Goal: Task Accomplishment & Management: Use online tool/utility

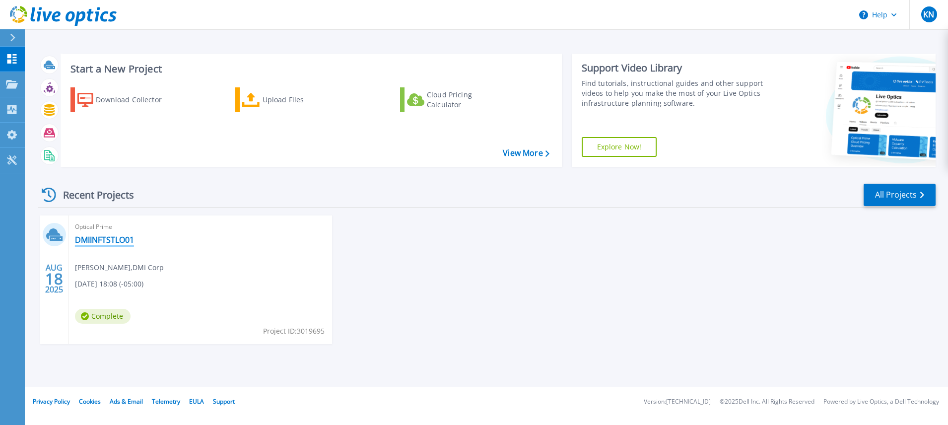
click at [112, 241] on link "DMIINFTSTLO01" at bounding box center [104, 240] width 59 height 10
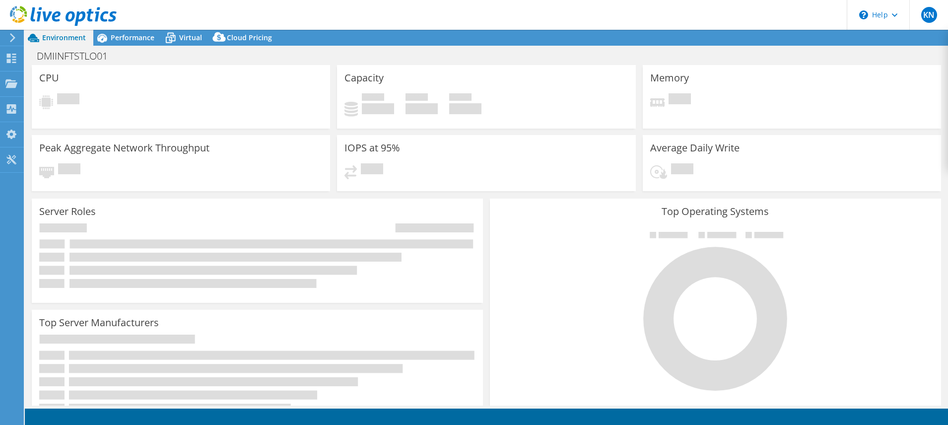
select select "USD"
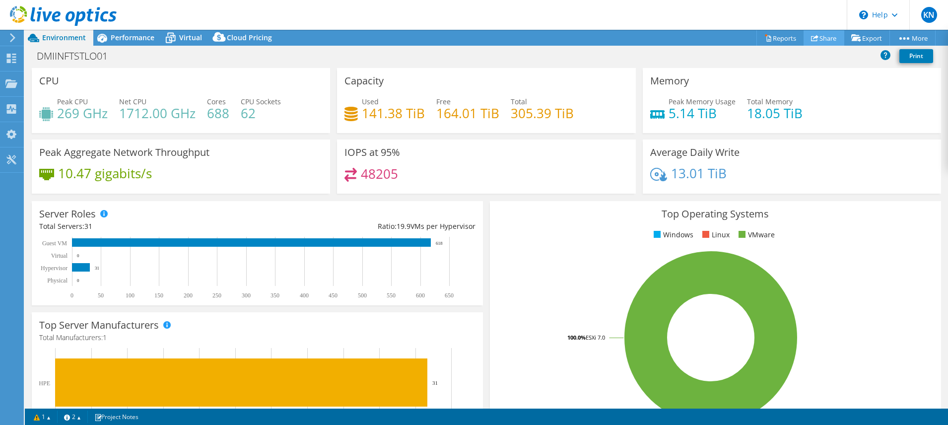
click at [826, 38] on link "Share" at bounding box center [824, 37] width 41 height 15
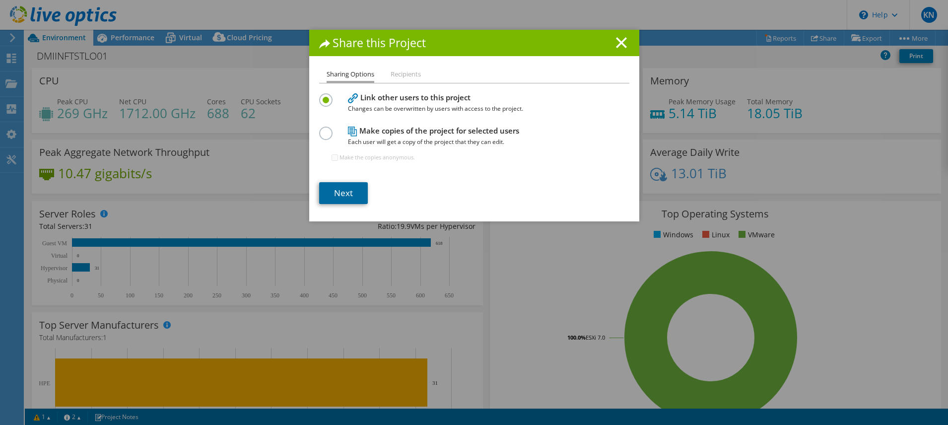
click at [341, 195] on link "Next" at bounding box center [343, 193] width 49 height 22
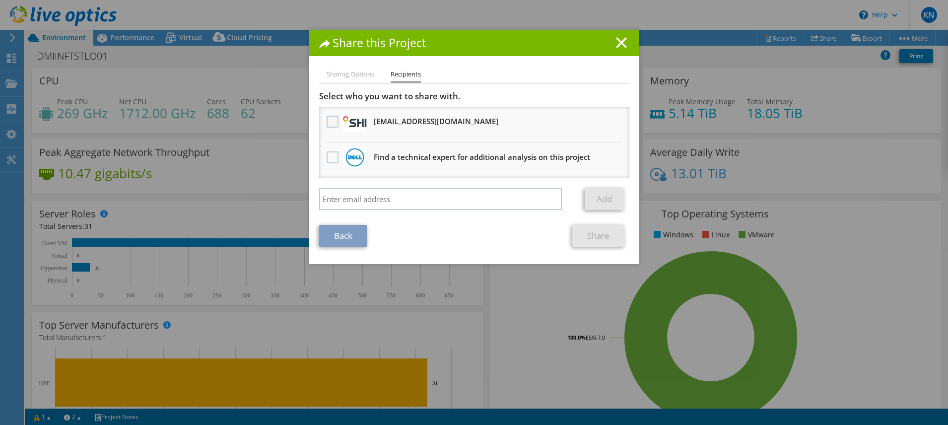
click at [328, 121] on label at bounding box center [334, 122] width 14 height 12
click at [0, 0] on input "checkbox" at bounding box center [0, 0] width 0 height 0
click at [593, 237] on link "Share" at bounding box center [598, 236] width 52 height 22
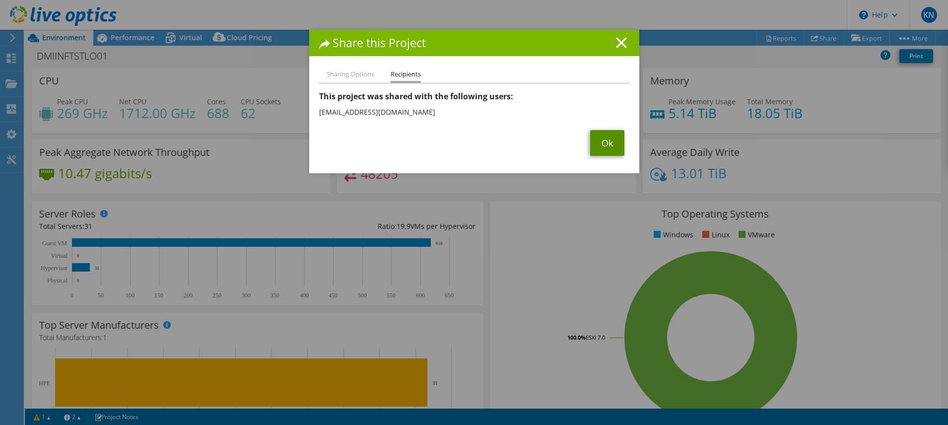
click at [607, 147] on link "Ok" at bounding box center [607, 143] width 34 height 26
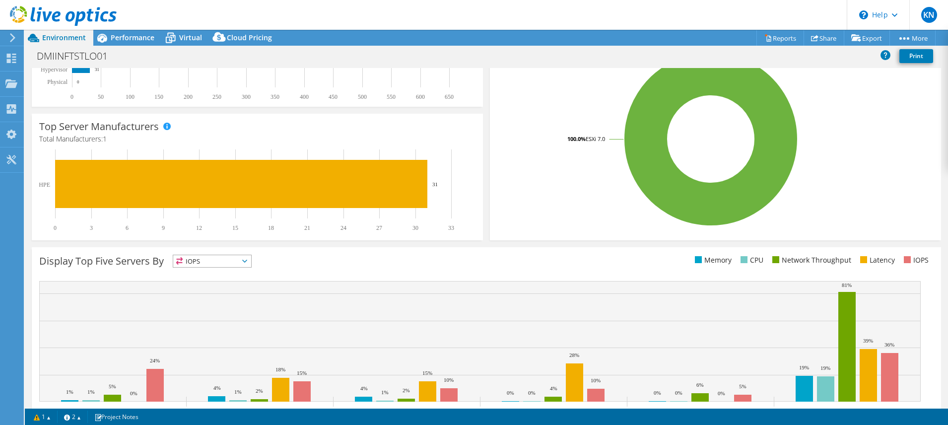
scroll to position [238, 0]
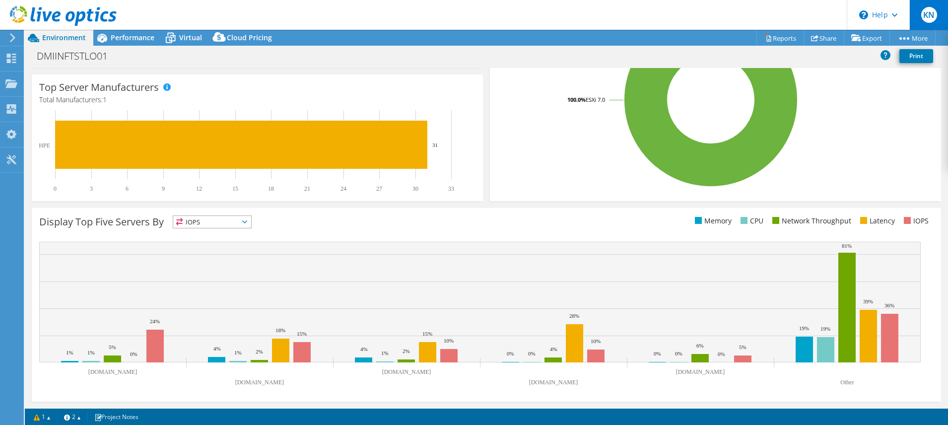
click at [934, 11] on span "KN" at bounding box center [929, 15] width 16 height 16
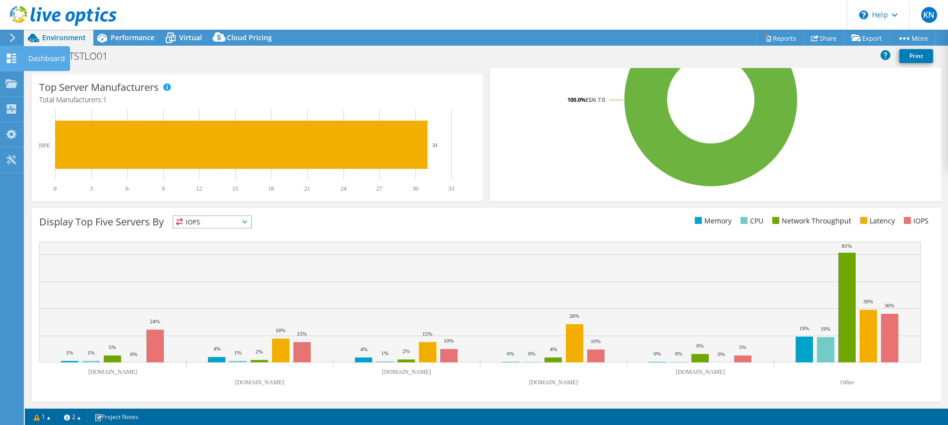
click at [15, 58] on icon at bounding box center [11, 58] width 12 height 9
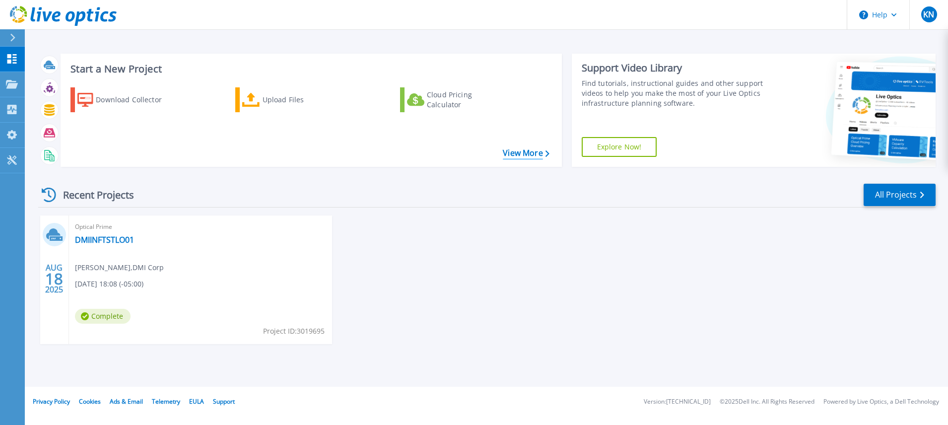
click at [523, 154] on link "View More" at bounding box center [526, 152] width 46 height 9
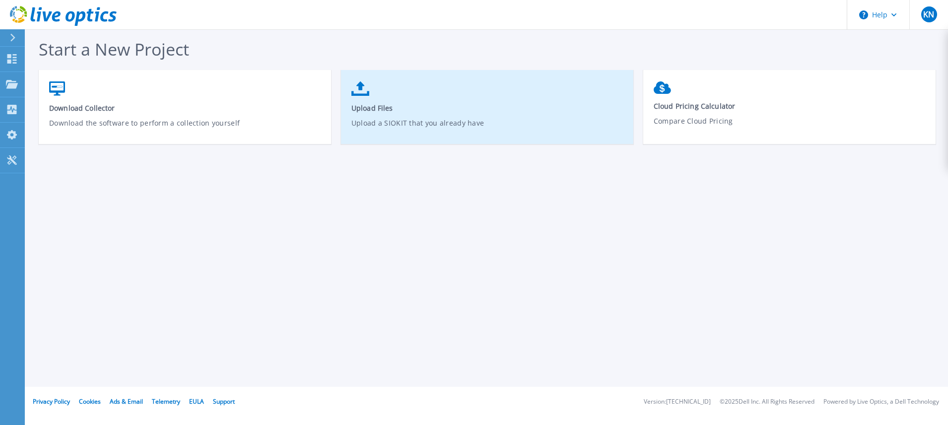
click at [371, 94] on link "Upload Files Upload a SIOKIT that you already have" at bounding box center [487, 111] width 292 height 71
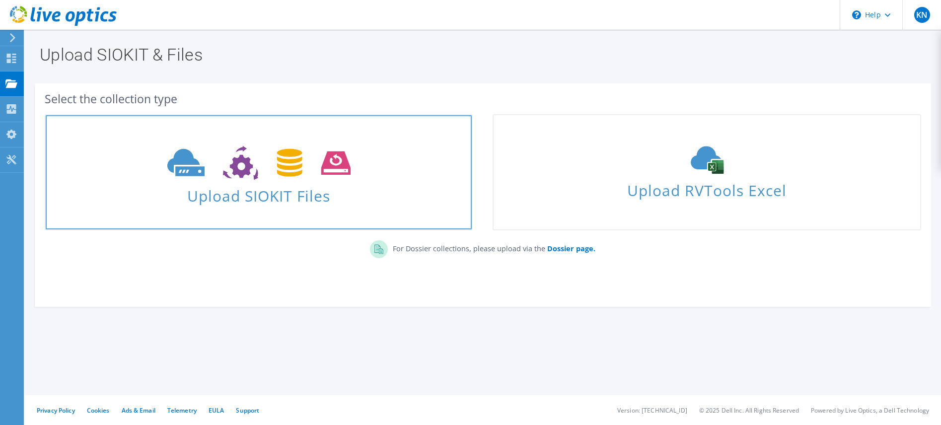
click at [309, 165] on icon at bounding box center [258, 163] width 183 height 34
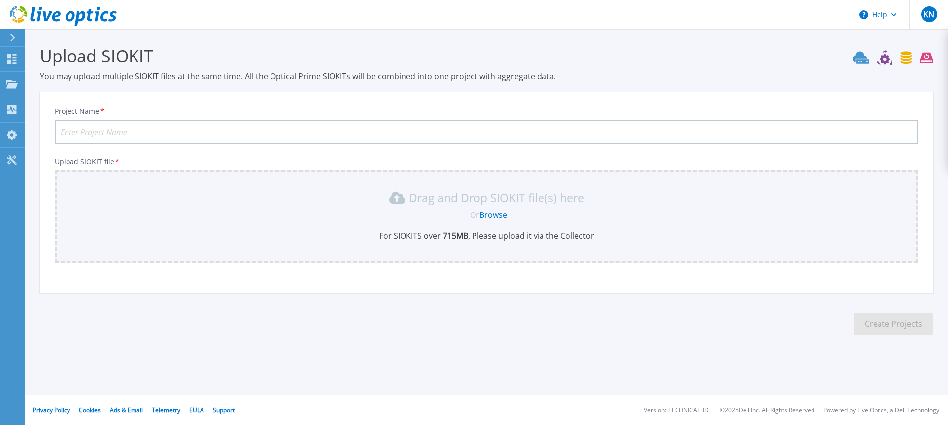
click at [216, 128] on input "Project Name *" at bounding box center [487, 132] width 864 height 25
click at [134, 128] on input "Project Name *" at bounding box center [487, 132] width 864 height 25
type input "LiveOptics"
click at [497, 213] on link "Browse" at bounding box center [494, 214] width 28 height 11
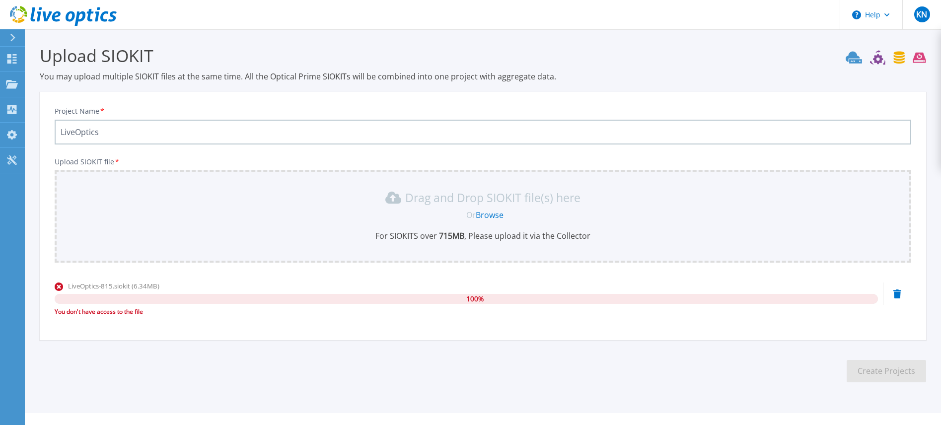
click at [900, 295] on icon at bounding box center [897, 293] width 8 height 9
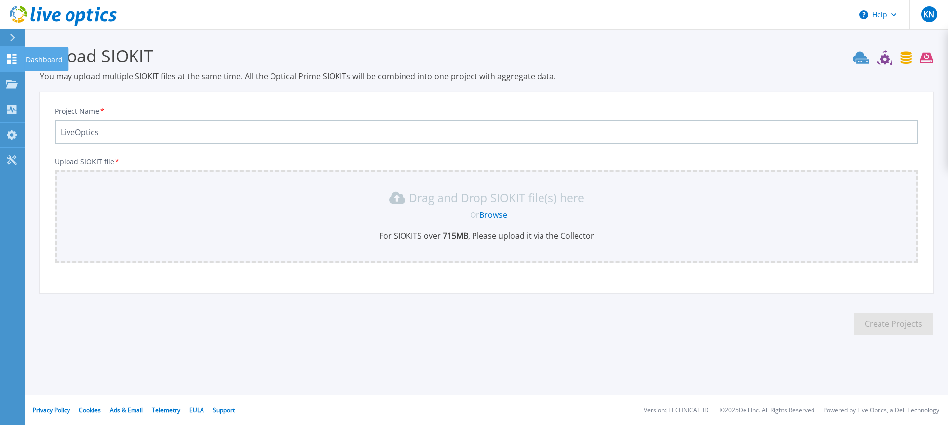
click at [16, 60] on icon at bounding box center [11, 58] width 9 height 9
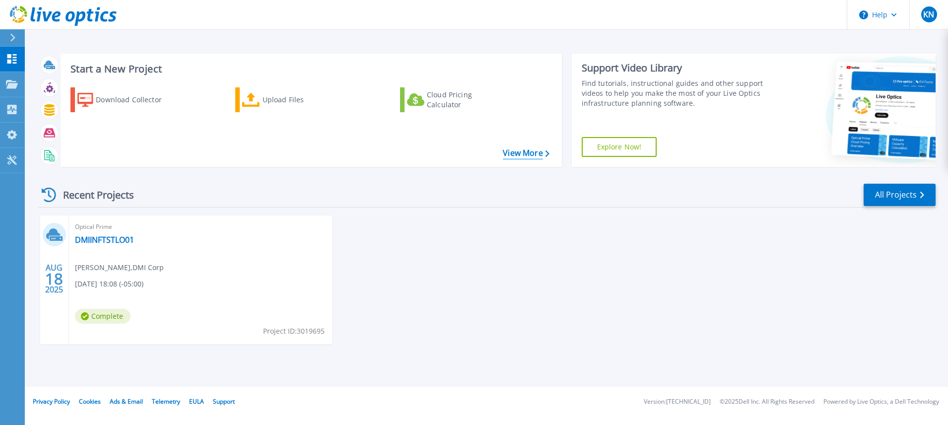
click at [523, 153] on link "View More" at bounding box center [526, 152] width 46 height 9
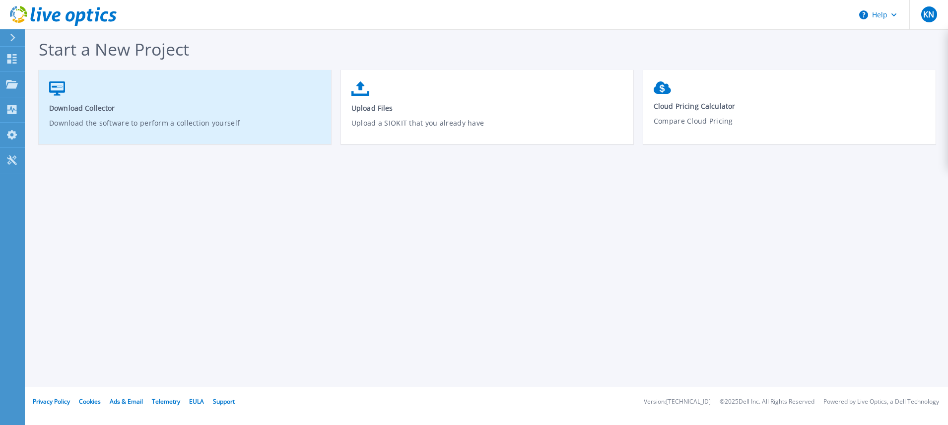
click at [131, 113] on link "Download Collector Download the software to perform a collection yourself" at bounding box center [185, 111] width 292 height 71
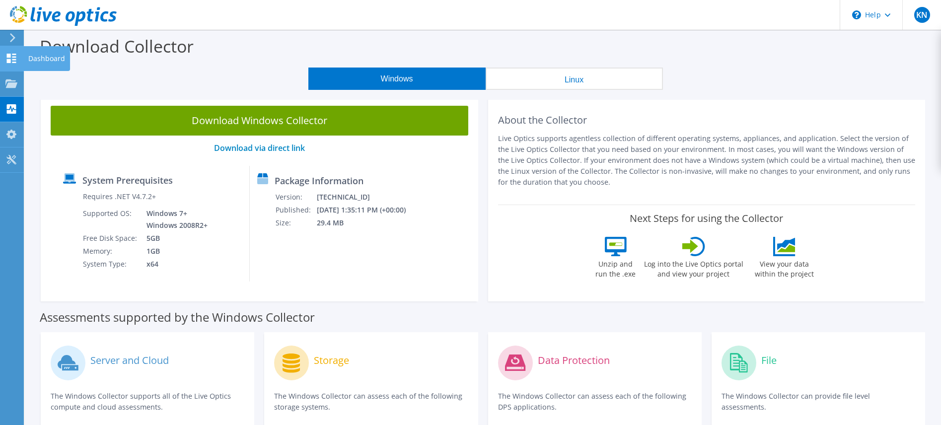
click at [7, 59] on icon at bounding box center [11, 58] width 12 height 9
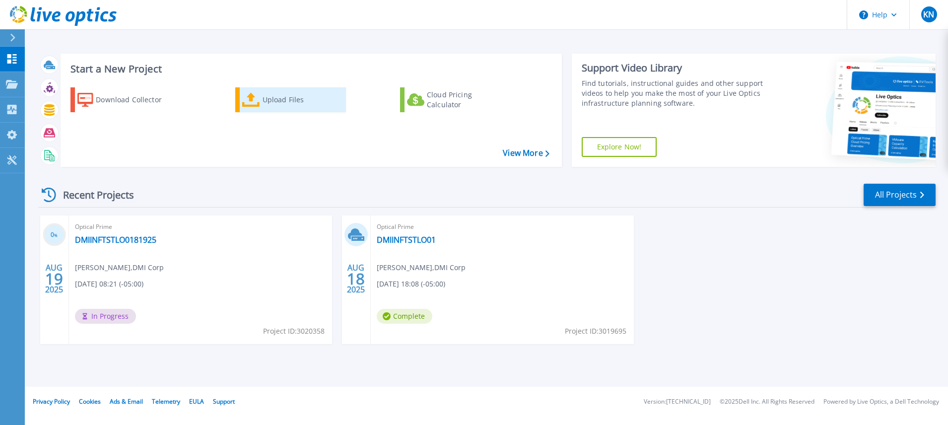
click at [268, 104] on div "Upload Files" at bounding box center [302, 100] width 79 height 20
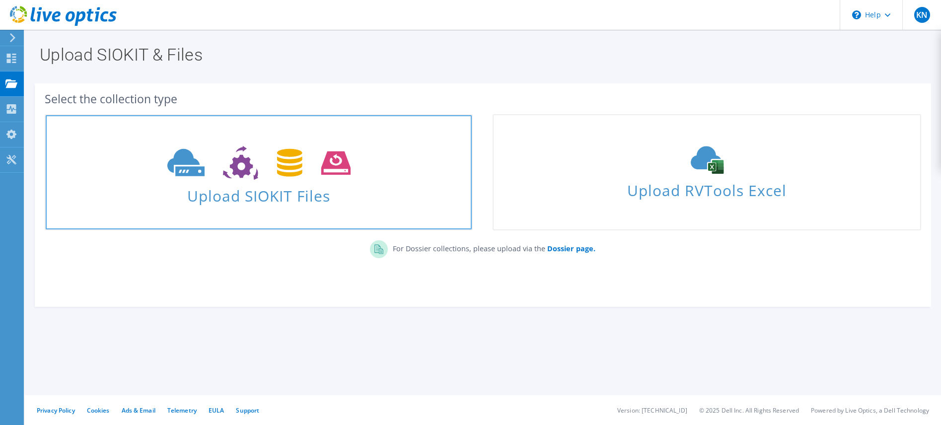
click at [256, 200] on span "Upload SIOKIT Files" at bounding box center [259, 192] width 426 height 21
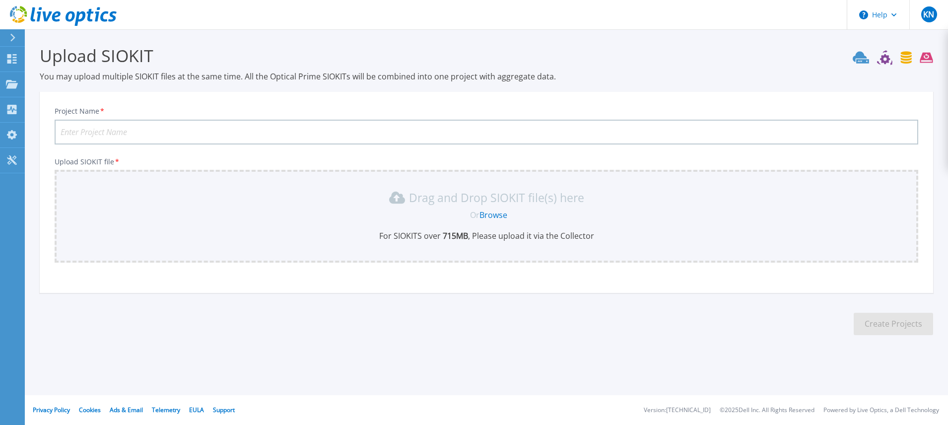
click at [496, 212] on link "Browse" at bounding box center [494, 214] width 28 height 11
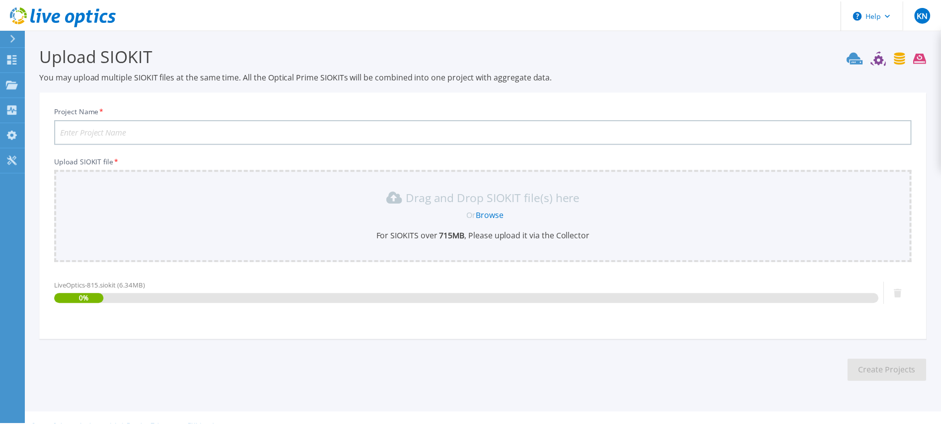
scroll to position [18, 0]
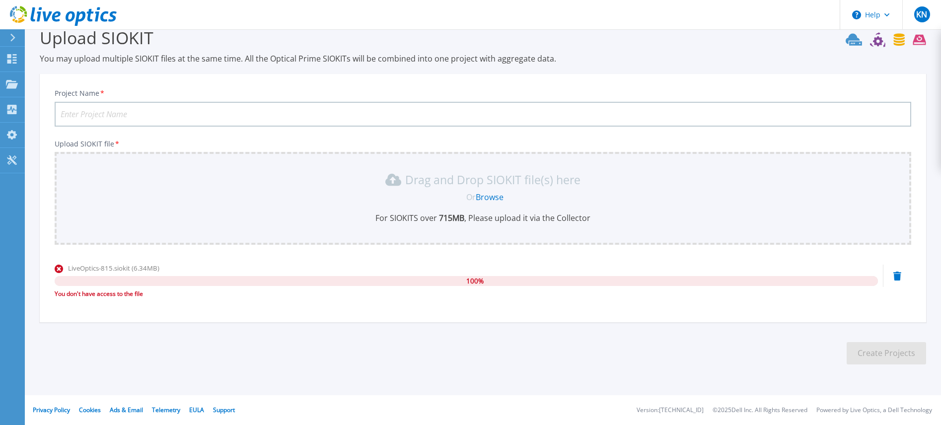
click at [99, 110] on input "Project Name *" at bounding box center [483, 114] width 856 height 25
type input "815upload"
click at [13, 61] on icon at bounding box center [12, 58] width 12 height 9
